Goal: Navigation & Orientation: Find specific page/section

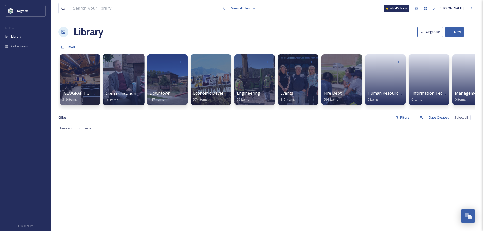
click at [115, 79] on div at bounding box center [123, 80] width 41 height 52
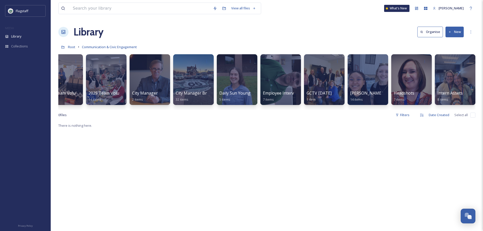
scroll to position [0, 63]
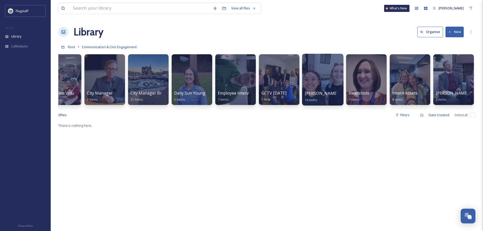
click at [321, 84] on div at bounding box center [322, 80] width 41 height 52
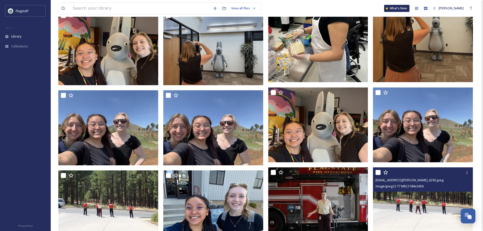
scroll to position [143, 0]
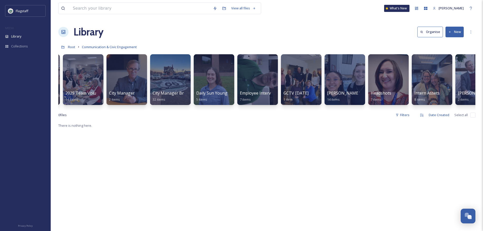
scroll to position [0, 63]
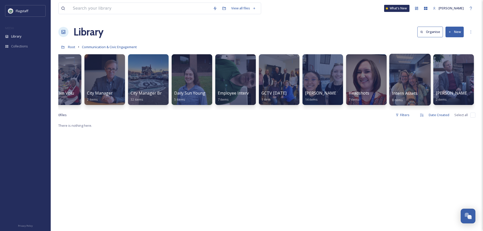
click at [409, 94] on span "Intern Assets" at bounding box center [405, 94] width 26 height 6
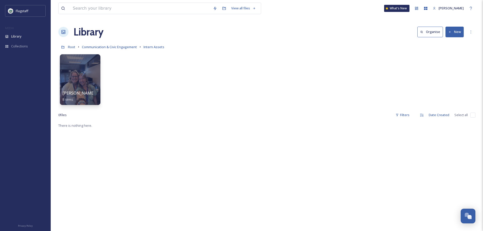
drag, startPoint x: 115, startPoint y: 75, endPoint x: 104, endPoint y: 59, distance: 20.0
click at [104, 59] on div "[PERSON_NAME] - Summer '25 8 items" at bounding box center [266, 81] width 417 height 58
click at [82, 98] on div "[PERSON_NAME] - Summer '25 8 items" at bounding box center [80, 96] width 36 height 13
click at [88, 91] on span "[PERSON_NAME] - Summer '25" at bounding box center [92, 94] width 60 height 6
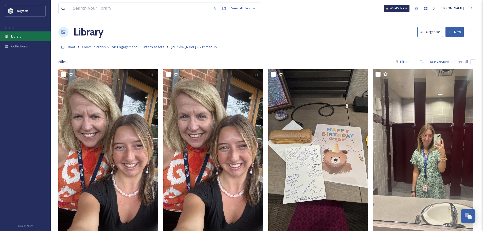
click at [26, 39] on div "Library" at bounding box center [25, 36] width 51 height 10
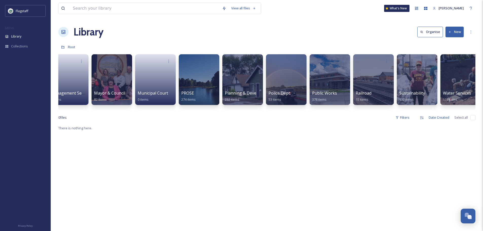
scroll to position [0, 407]
